Goal: Task Accomplishment & Management: Use online tool/utility

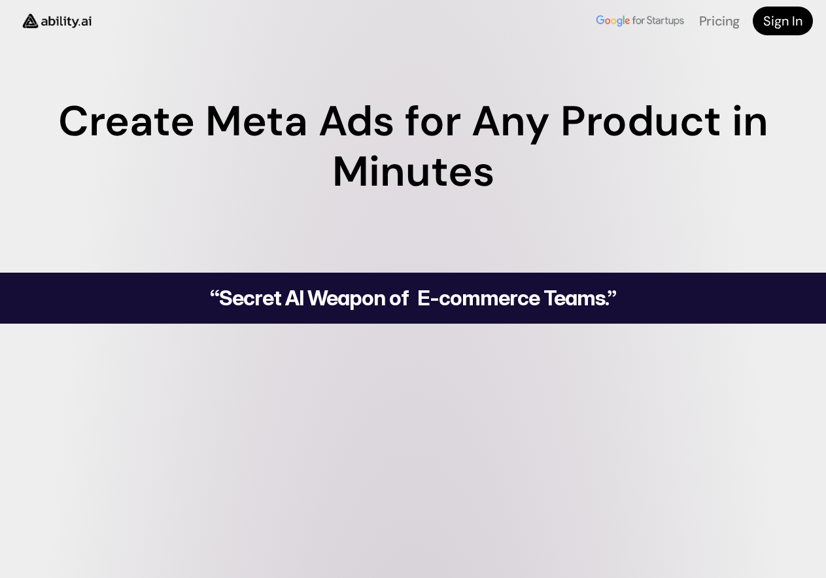
click at [780, 26] on h4 "Sign In" at bounding box center [782, 21] width 39 height 18
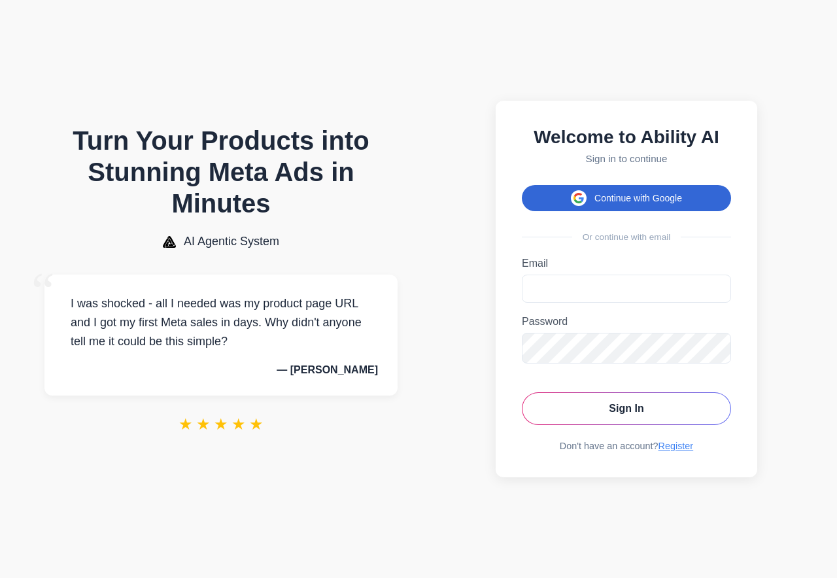
click at [631, 197] on button "Continue with Google" at bounding box center [626, 198] width 209 height 26
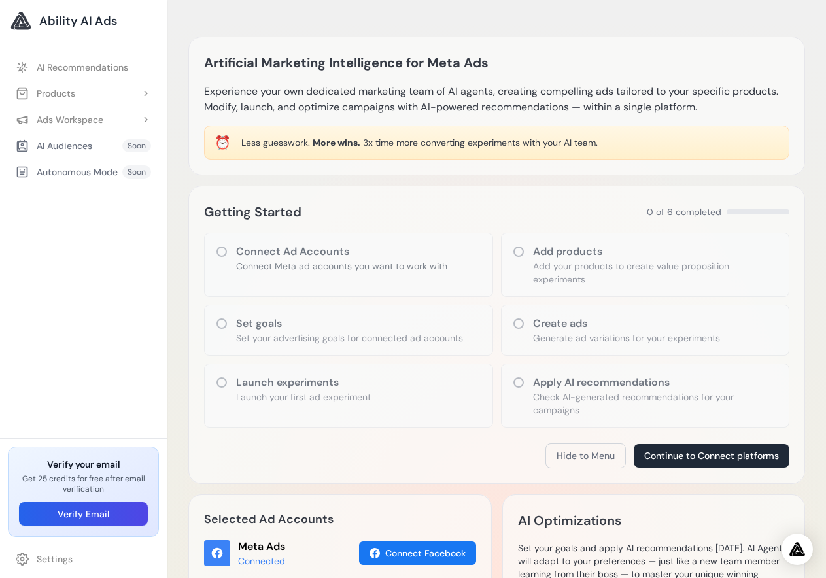
click at [350, 145] on span "More wins." at bounding box center [336, 143] width 48 height 12
drag, startPoint x: 594, startPoint y: 136, endPoint x: 239, endPoint y: 139, distance: 355.0
click at [239, 139] on div "⏰ Less guesswork. More wins. 3x time more converting experiments with your AI t…" at bounding box center [496, 143] width 585 height 34
click at [111, 246] on div "AI Recommendations Products Add Product" at bounding box center [83, 243] width 167 height 390
click at [56, 23] on span "Ability AI Ads" at bounding box center [78, 21] width 78 height 18
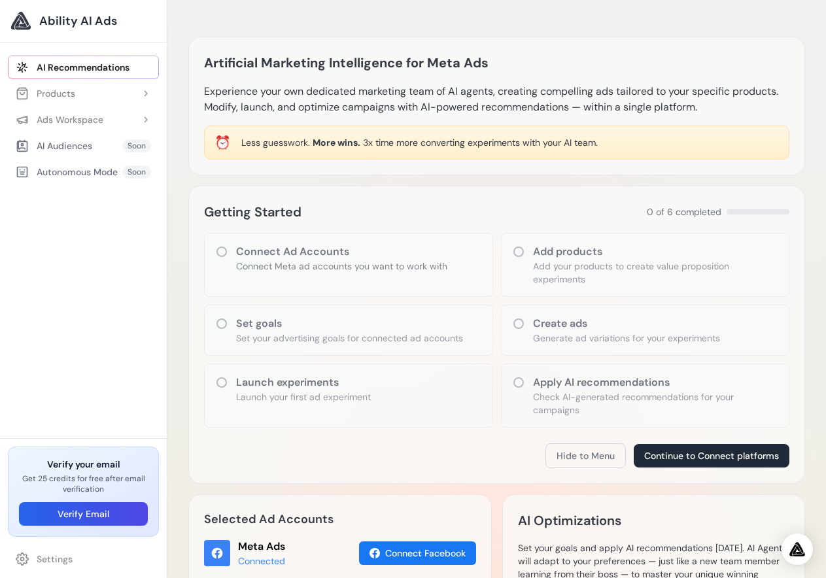
drag, startPoint x: 205, startPoint y: 56, endPoint x: 747, endPoint y: 103, distance: 544.6
click at [747, 103] on div "Artificial Marketing Intelligence for Meta Ads Experience your own dedicated ma…" at bounding box center [496, 106] width 616 height 139
click at [61, 146] on div "AI Audiences" at bounding box center [54, 145] width 76 height 13
click at [101, 146] on div "AI Audiences Soon" at bounding box center [83, 146] width 151 height 24
click at [217, 251] on icon at bounding box center [221, 251] width 10 height 10
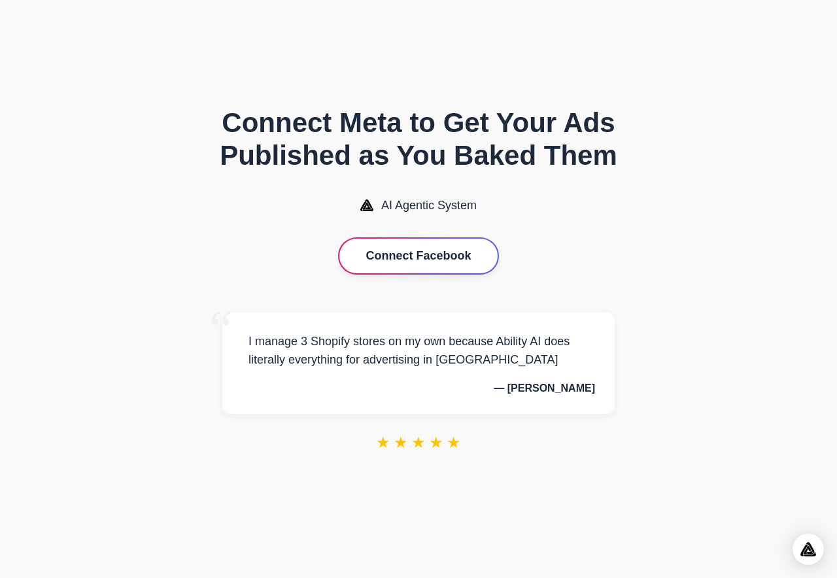
click at [420, 259] on button "Connect Facebook" at bounding box center [418, 256] width 158 height 35
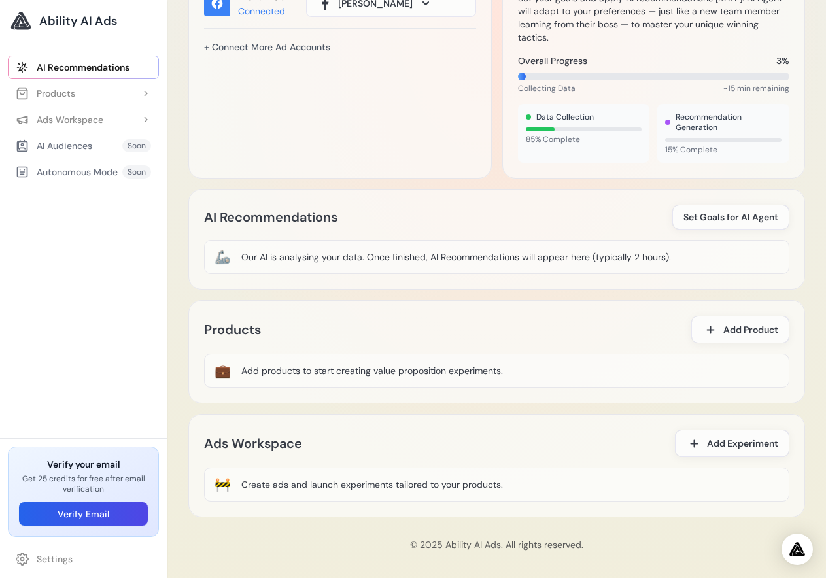
scroll to position [554, 0]
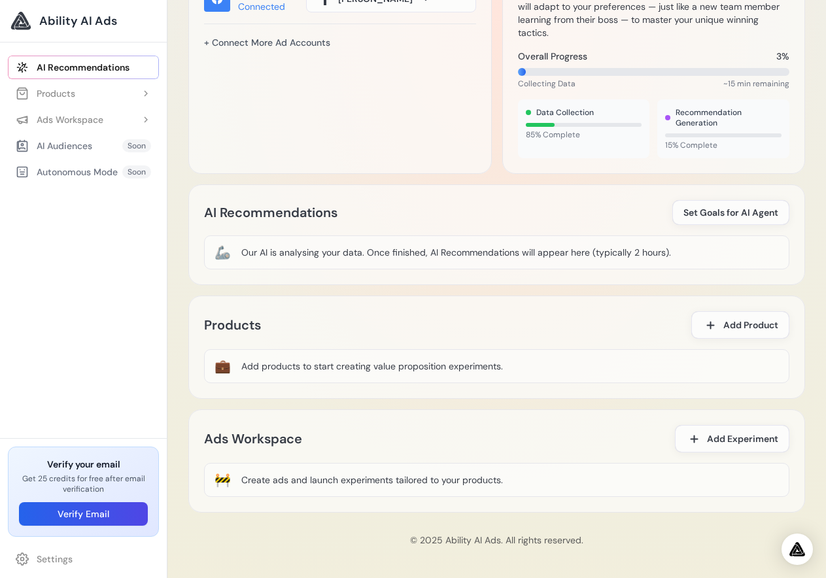
click at [412, 352] on div "💼 Add products to start creating value proposition experiments." at bounding box center [496, 366] width 585 height 34
click at [350, 252] on div "Our AI is analysing your data. Once finished, AI Recommendations will appear he…" at bounding box center [455, 252] width 429 height 13
drag, startPoint x: 350, startPoint y: 252, endPoint x: 365, endPoint y: 253, distance: 14.4
click at [365, 253] on div "Our AI is analysing your data. Once finished, AI Recommendations will appear he…" at bounding box center [455, 252] width 429 height 13
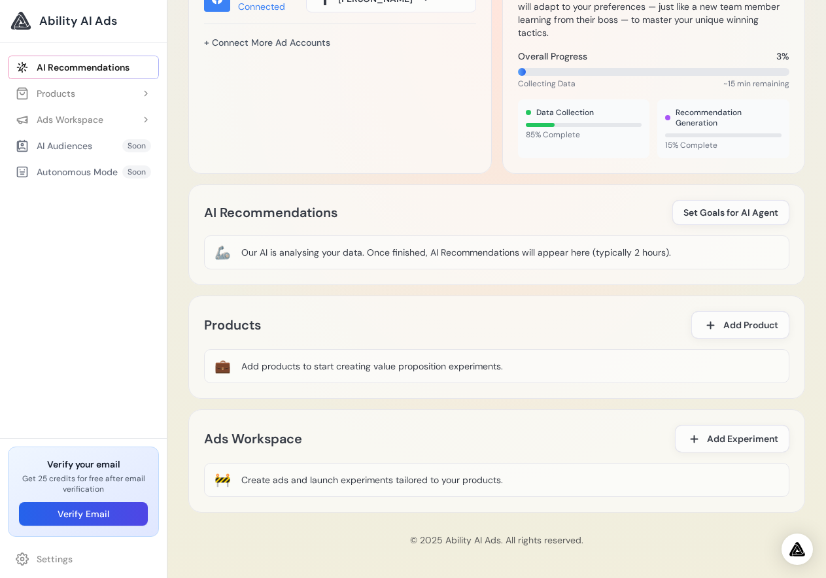
click at [365, 253] on div "Our AI is analysing your data. Once finished, AI Recommendations will appear he…" at bounding box center [455, 252] width 429 height 13
click at [246, 250] on div "Our AI is analysing your data. Once finished, AI Recommendations will appear he…" at bounding box center [455, 252] width 429 height 13
drag, startPoint x: 239, startPoint y: 248, endPoint x: 228, endPoint y: 248, distance: 10.5
click at [228, 248] on div "🦾 Our AI is analysing your data. Once finished, AI Recommendations will appear …" at bounding box center [496, 252] width 585 height 34
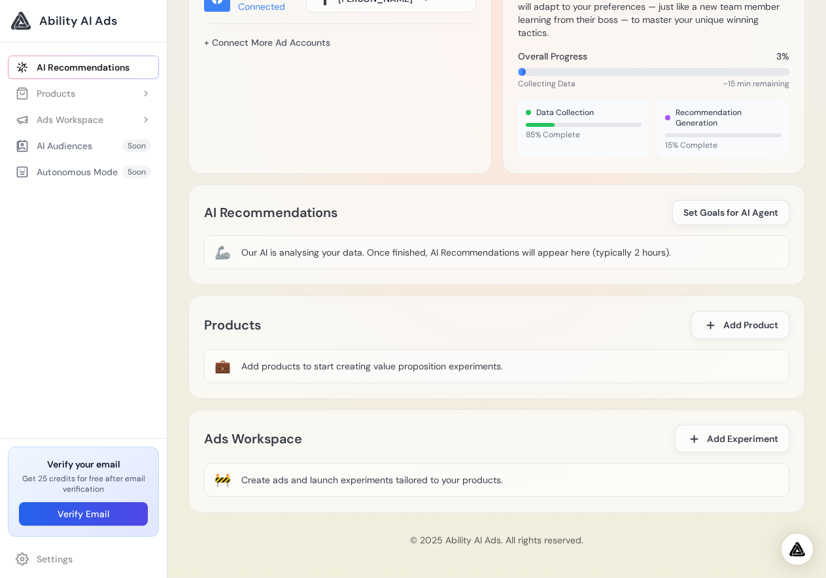
click at [228, 248] on div "🦾 Our AI is analysing your data. Once finished, AI Recommendations will appear …" at bounding box center [496, 252] width 585 height 34
drag, startPoint x: 256, startPoint y: 252, endPoint x: 223, endPoint y: 251, distance: 32.7
click at [223, 251] on div "🦾 Our AI is analysing your data. Once finished, AI Recommendations will appear …" at bounding box center [496, 252] width 585 height 34
click at [342, 248] on div "Our AI is analysing your data. Once finished, AI Recommendations will appear he…" at bounding box center [455, 252] width 429 height 13
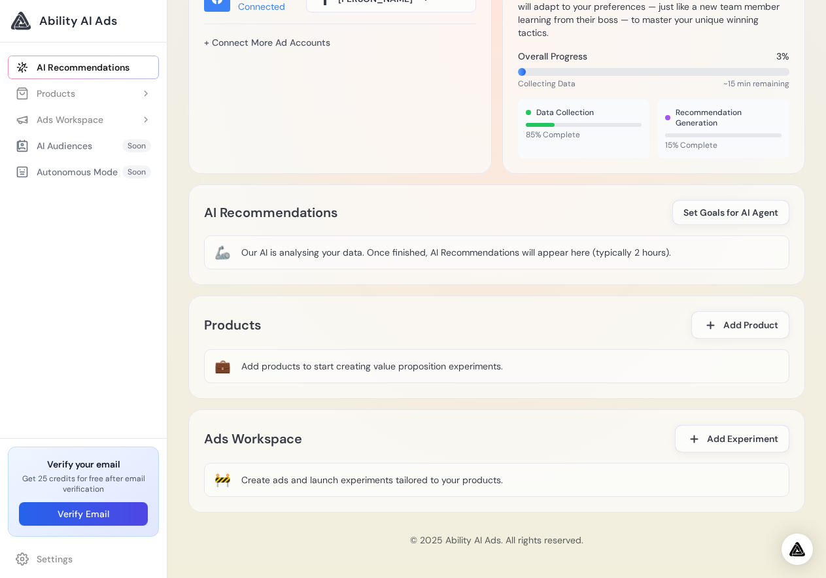
drag, startPoint x: 671, startPoint y: 251, endPoint x: 231, endPoint y: 245, distance: 440.6
click at [231, 245] on div "🦾 Our AI is analysing your data. Once finished, AI Recommendations will appear …" at bounding box center [496, 252] width 585 height 34
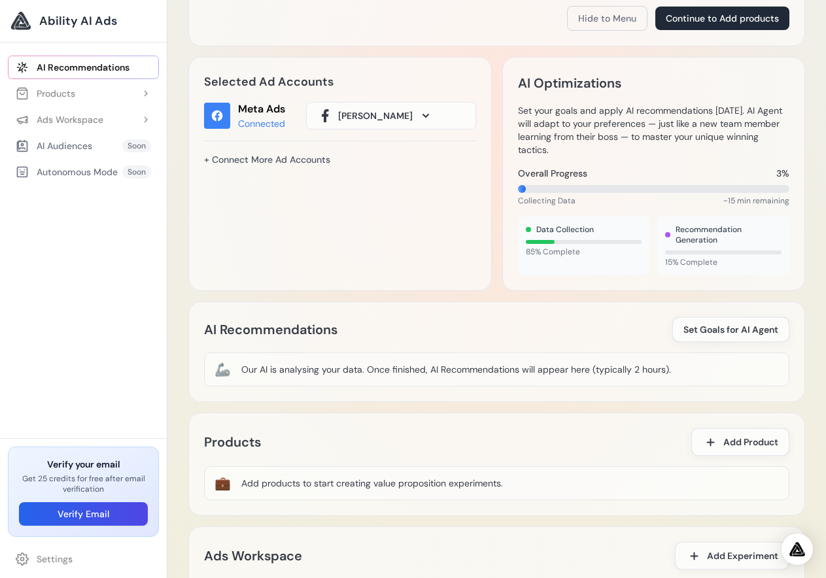
scroll to position [358, 0]
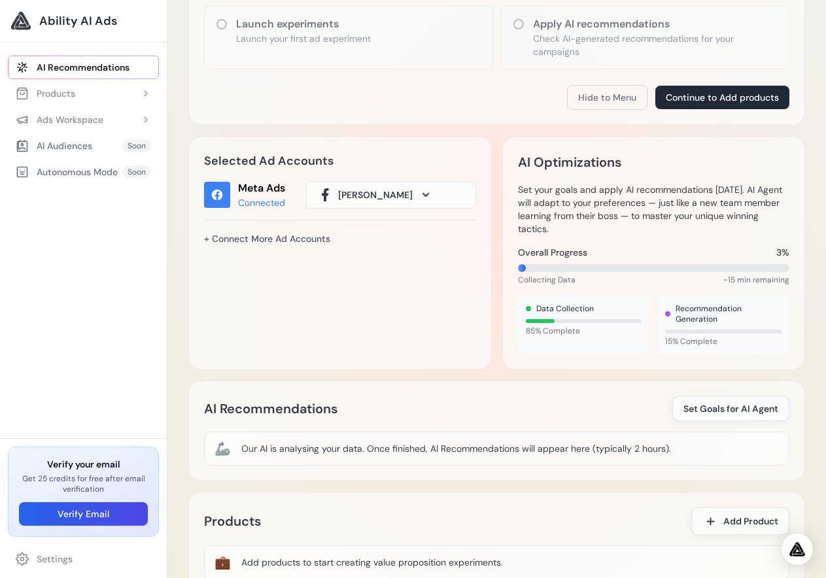
click at [317, 339] on div "Selected Ad Accounts Meta Ads Connected Сергей Тауц + Connect More Ad Accounts" at bounding box center [339, 253] width 303 height 234
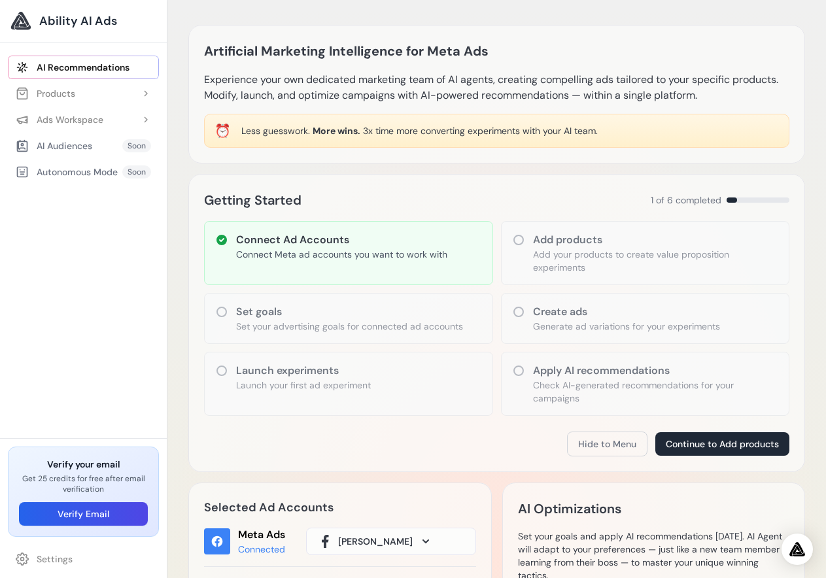
scroll to position [0, 0]
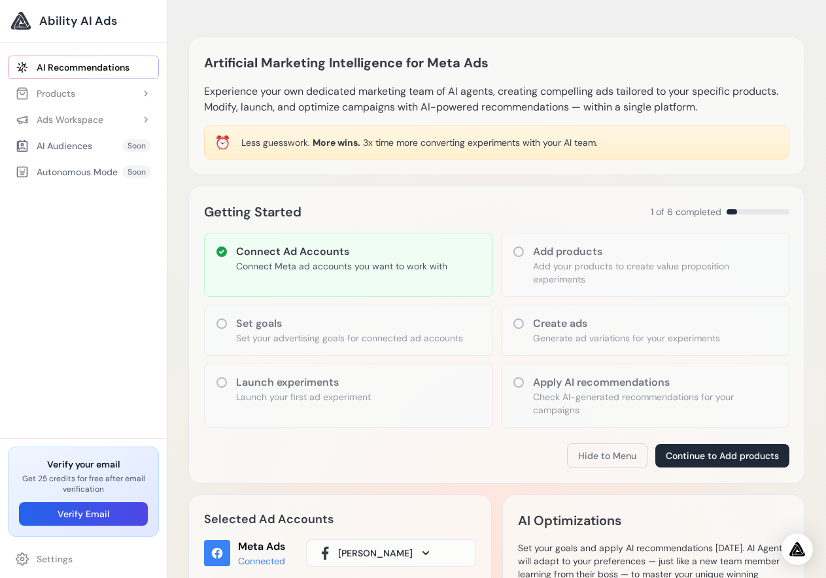
click at [407, 318] on h3 "Set goals" at bounding box center [349, 324] width 227 height 16
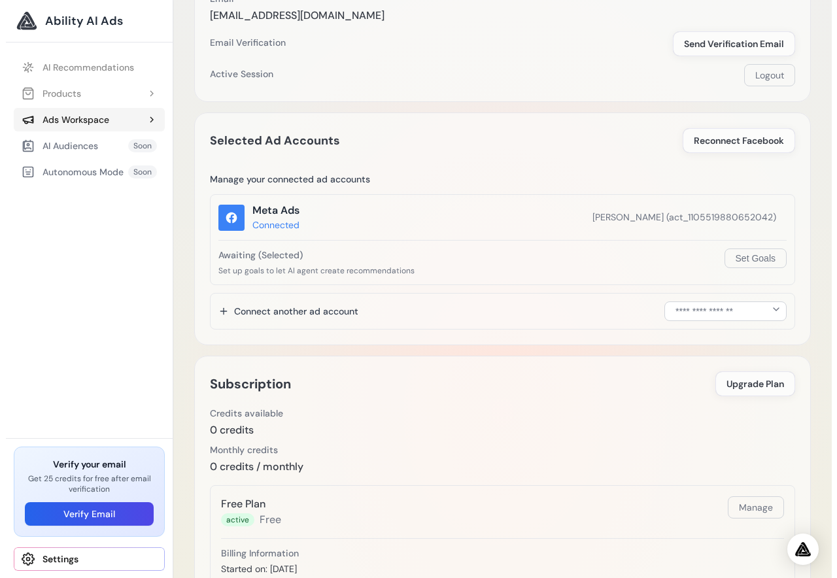
scroll to position [131, 0]
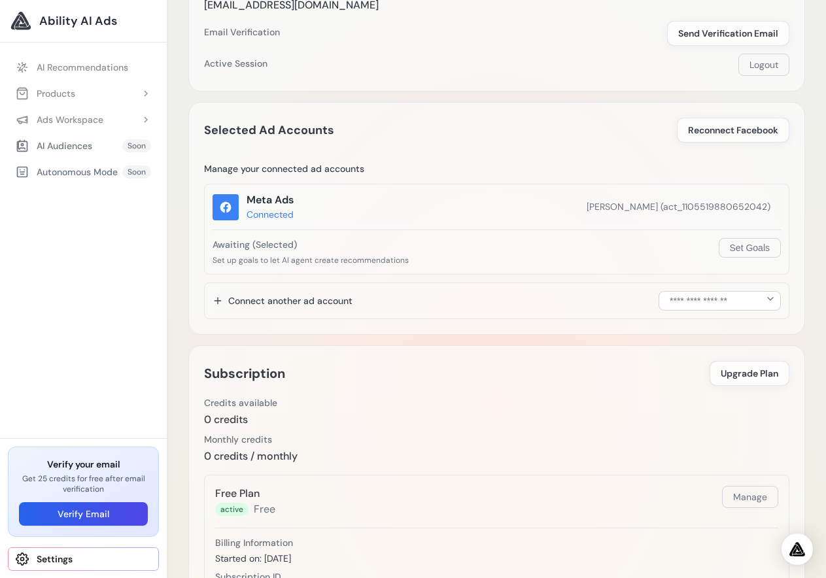
click at [529, 213] on div "Meta Ads Connected [PERSON_NAME] (act_1105519880652042)" at bounding box center [496, 206] width 568 height 29
click at [750, 246] on button "Set Goals" at bounding box center [749, 248] width 62 height 20
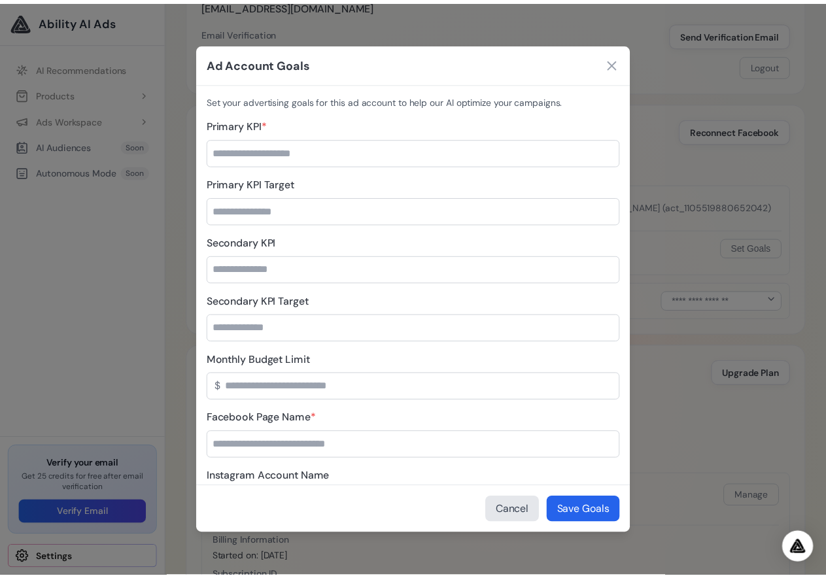
scroll to position [65, 0]
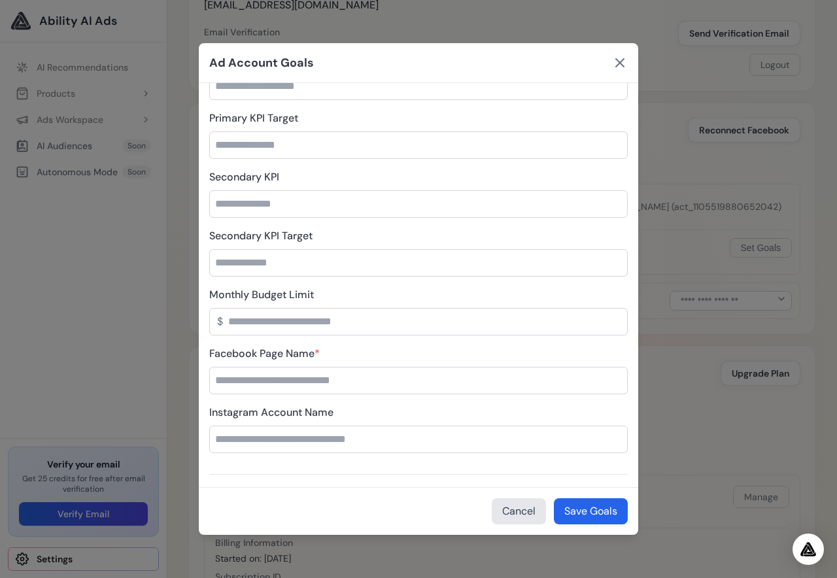
click at [621, 62] on icon at bounding box center [620, 63] width 8 height 8
